Goal: Task Accomplishment & Management: Use online tool/utility

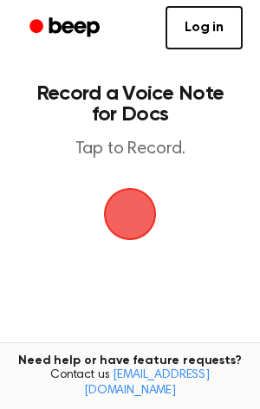
click at [143, 204] on span "button" at bounding box center [130, 214] width 89 height 89
click at [115, 223] on span "button" at bounding box center [130, 214] width 53 height 53
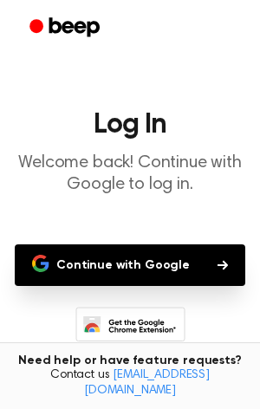
click at [115, 223] on main "Log In Welcome back! Continue with Google to log in. Continue with Google Don’t…" at bounding box center [130, 265] width 260 height 531
click at [49, 241] on main "Log In Welcome back! Continue with Google to log in. Continue with Google Don’t…" at bounding box center [130, 265] width 260 height 531
click at [74, 257] on button "Continue with Google" at bounding box center [130, 265] width 230 height 42
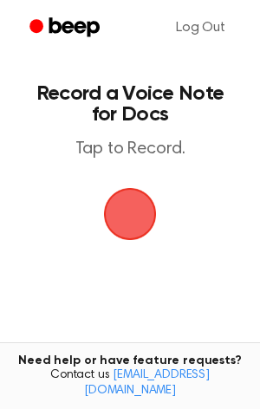
click at [126, 207] on span "button" at bounding box center [130, 214] width 49 height 49
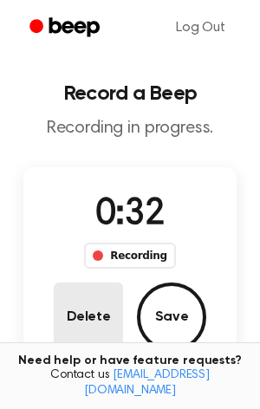
click at [90, 314] on button "Delete" at bounding box center [88, 316] width 69 height 69
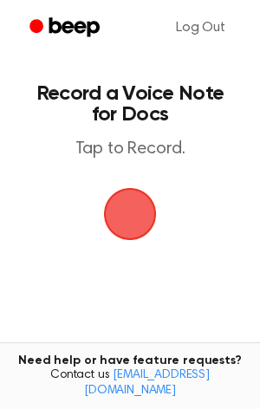
click at [111, 234] on span "button" at bounding box center [130, 214] width 49 height 49
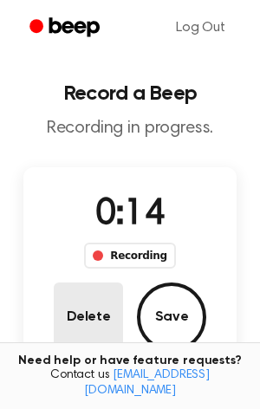
click at [91, 301] on button "Delete" at bounding box center [88, 316] width 69 height 69
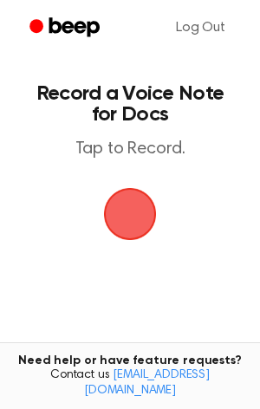
click at [124, 214] on span "button" at bounding box center [130, 214] width 49 height 49
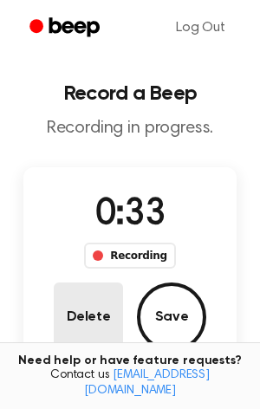
click at [89, 336] on button "Delete" at bounding box center [88, 316] width 69 height 69
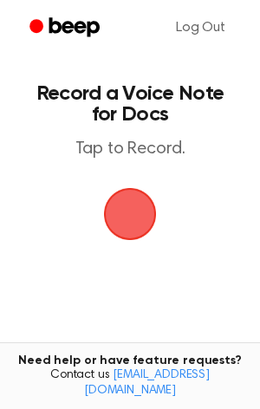
click at [124, 213] on span "button" at bounding box center [130, 214] width 49 height 49
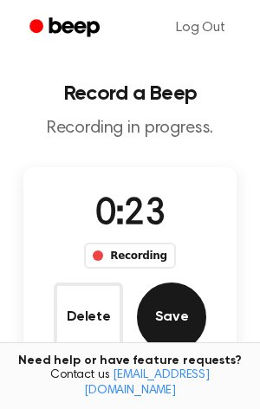
click at [165, 338] on button "Save" at bounding box center [171, 316] width 69 height 69
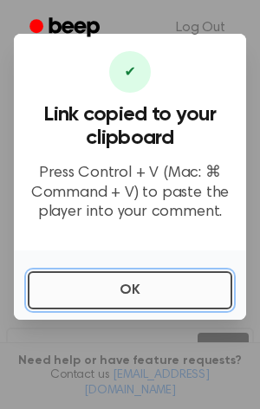
click at [176, 290] on button "OK" at bounding box center [130, 290] width 204 height 38
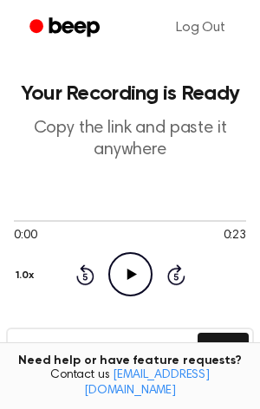
click at [139, 287] on icon "Play Audio" at bounding box center [130, 274] width 44 height 44
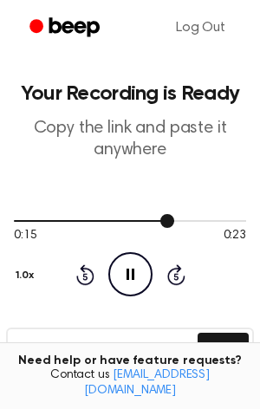
click at [16, 216] on div at bounding box center [130, 220] width 232 height 14
drag, startPoint x: 29, startPoint y: 217, endPoint x: -24, endPoint y: 218, distance: 52.9
click at [0, 218] on html "Log Out Your Recording is Ready Copy the link and paste it anywhere 0:03 0:23 Y…" at bounding box center [130, 381] width 260 height 762
click at [16, 218] on div at bounding box center [130, 220] width 232 height 14
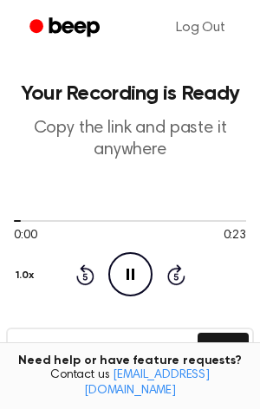
click at [125, 267] on icon "Pause Audio" at bounding box center [130, 274] width 44 height 44
click at [137, 280] on icon "Play Audio" at bounding box center [130, 274] width 44 height 44
click at [136, 279] on icon "Pause Audio" at bounding box center [130, 274] width 44 height 44
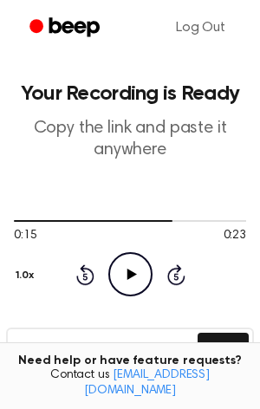
click at [21, 228] on span "0:15" at bounding box center [25, 236] width 23 height 18
click at [21, 218] on div at bounding box center [130, 220] width 232 height 14
click at [124, 266] on icon "Play Audio" at bounding box center [130, 274] width 44 height 44
click at [122, 256] on icon "Play Audio" at bounding box center [130, 274] width 44 height 44
click at [124, 275] on icon "Pause Audio" at bounding box center [130, 274] width 44 height 44
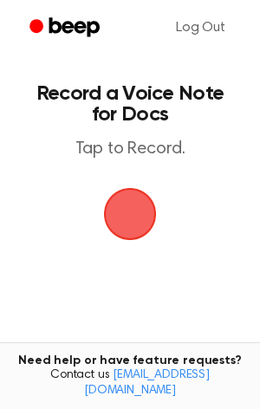
click at [130, 190] on span "button" at bounding box center [130, 214] width 49 height 49
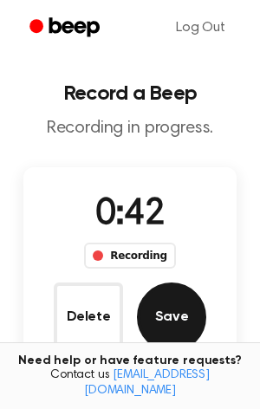
click at [169, 299] on button "Save" at bounding box center [171, 316] width 69 height 69
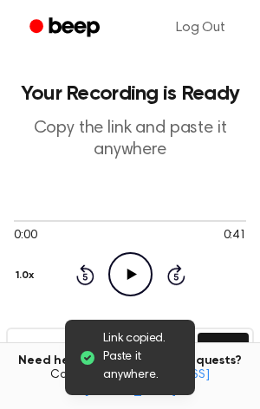
click at [144, 271] on icon "Play Audio" at bounding box center [130, 274] width 44 height 44
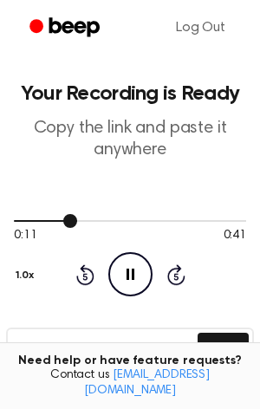
click at [16, 217] on div at bounding box center [130, 220] width 232 height 14
click at [117, 262] on icon "Pause Audio" at bounding box center [130, 274] width 44 height 44
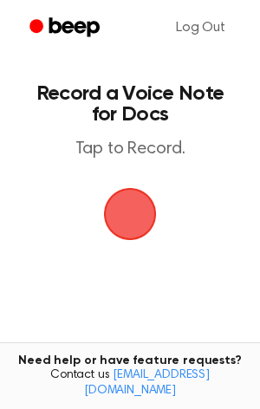
click at [133, 208] on span "button" at bounding box center [130, 214] width 64 height 64
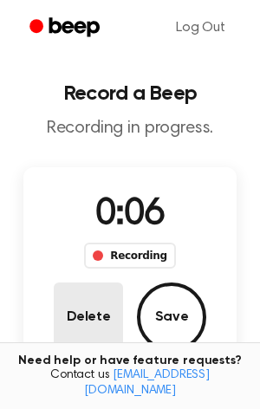
click at [73, 330] on button "Delete" at bounding box center [88, 316] width 69 height 69
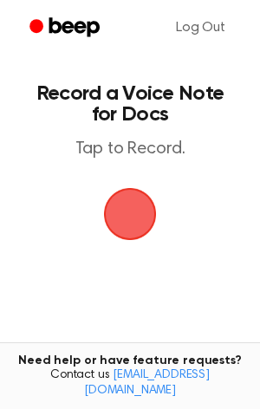
click at [118, 229] on span "button" at bounding box center [129, 213] width 91 height 91
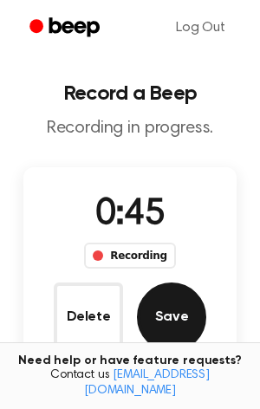
click at [152, 346] on button "Save" at bounding box center [171, 316] width 69 height 69
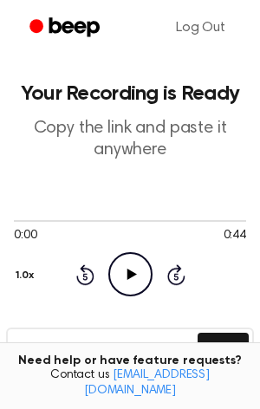
click at [133, 259] on icon "Play Audio" at bounding box center [130, 274] width 44 height 44
click at [133, 259] on icon "Pause Audio" at bounding box center [130, 274] width 44 height 44
click at [133, 259] on icon "Play Audio" at bounding box center [130, 274] width 44 height 44
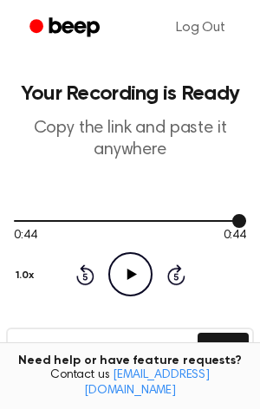
click at [14, 222] on div at bounding box center [130, 220] width 232 height 14
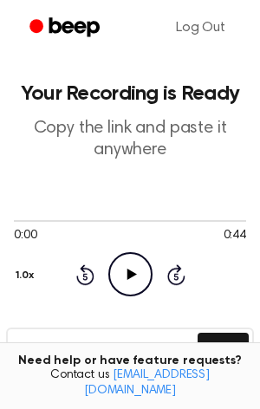
click at [149, 273] on icon "Play Audio" at bounding box center [130, 274] width 44 height 44
click at [149, 273] on icon "Pause Audio" at bounding box center [130, 274] width 44 height 44
click at [136, 262] on icon "Play Audio" at bounding box center [130, 274] width 44 height 44
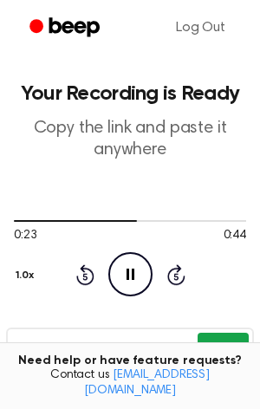
click at [210, 346] on button "Copy" at bounding box center [223, 349] width 51 height 32
